Goal: Task Accomplishment & Management: Use online tool/utility

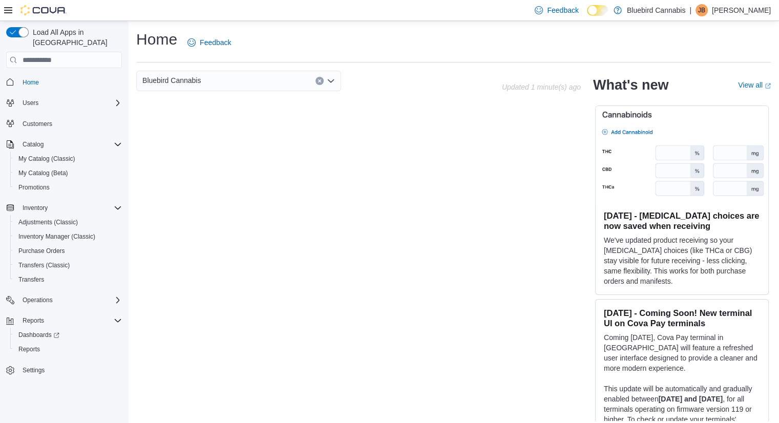
scroll to position [6, 0]
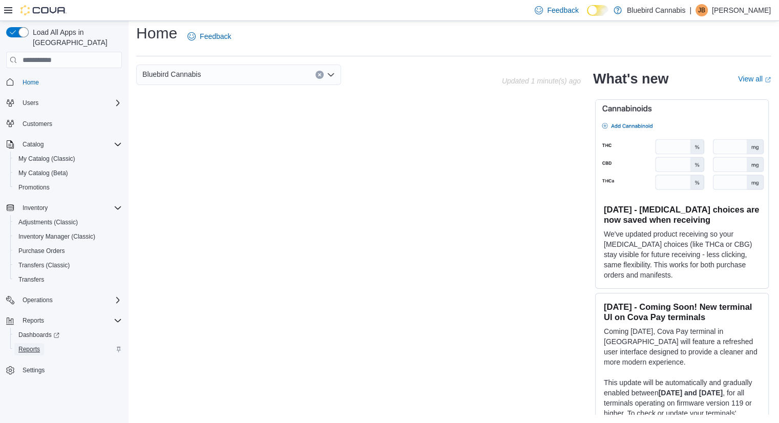
click at [28, 345] on span "Reports" at bounding box center [29, 349] width 22 height 8
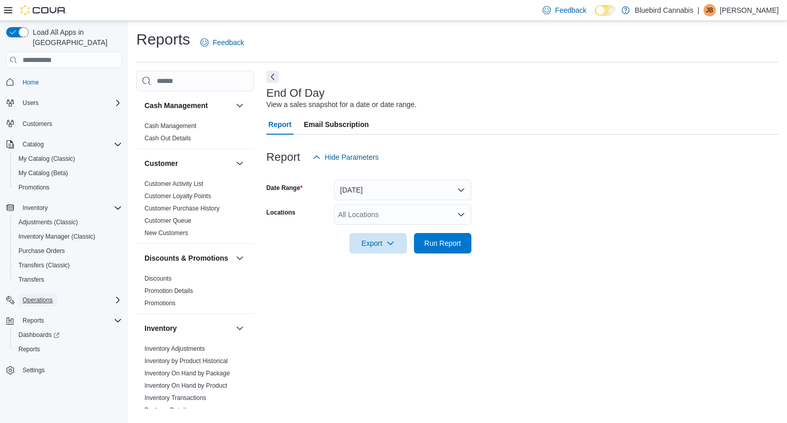
click at [44, 296] on span "Operations" at bounding box center [38, 300] width 30 height 8
click at [405, 214] on div "All Locations" at bounding box center [402, 214] width 137 height 20
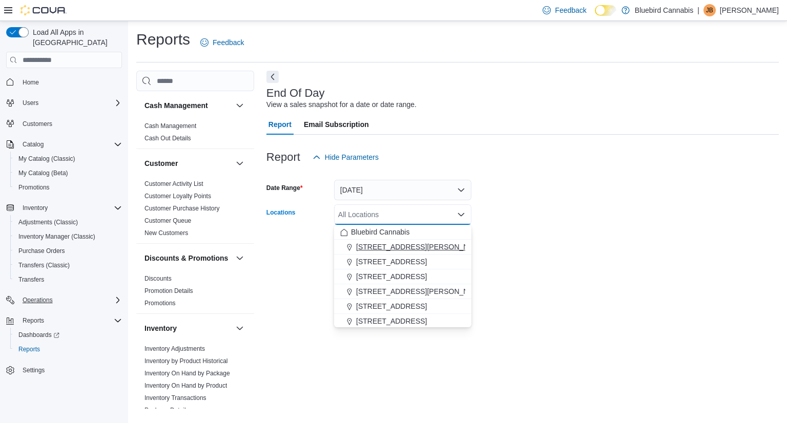
click at [391, 242] on span "1356 Clyde Ave." at bounding box center [421, 247] width 130 height 10
click at [553, 220] on form "Date Range Today Locations 1356 Clyde Ave. Combo box. Selected. 1356 Clyde Ave.…" at bounding box center [522, 210] width 512 height 86
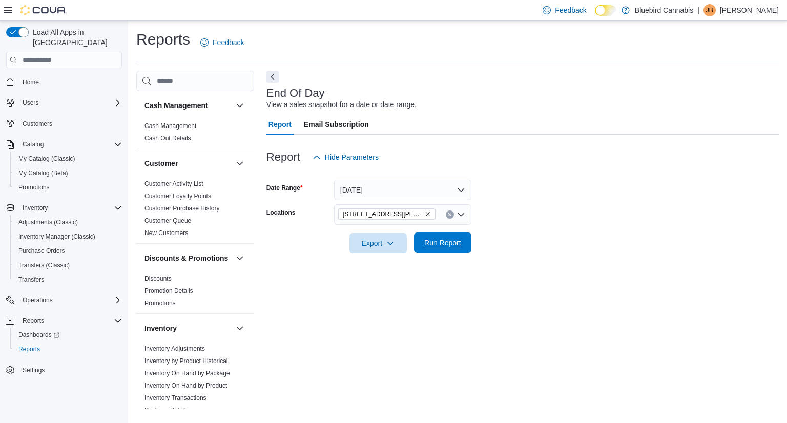
click at [436, 240] on span "Run Report" at bounding box center [442, 243] width 37 height 10
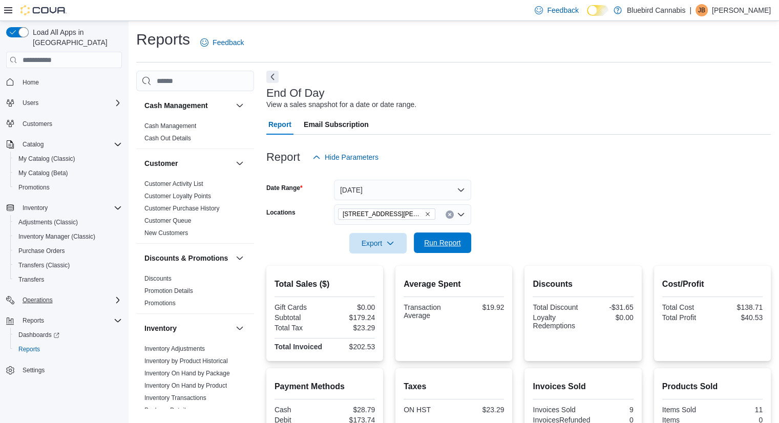
click at [448, 244] on span "Run Report" at bounding box center [442, 243] width 37 height 10
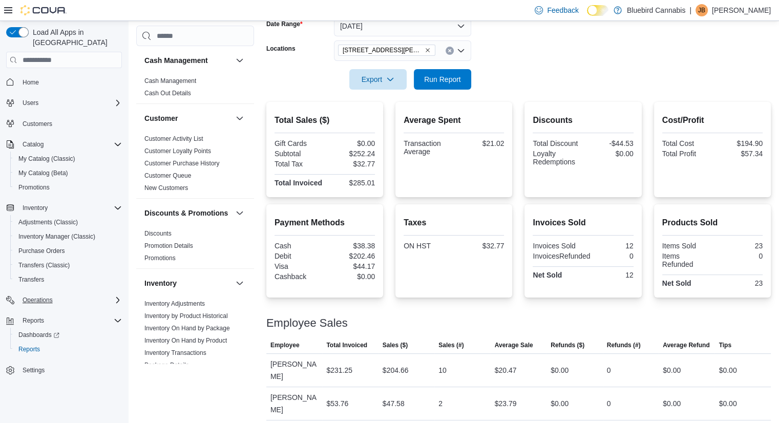
scroll to position [170, 0]
